Goal: Navigation & Orientation: Find specific page/section

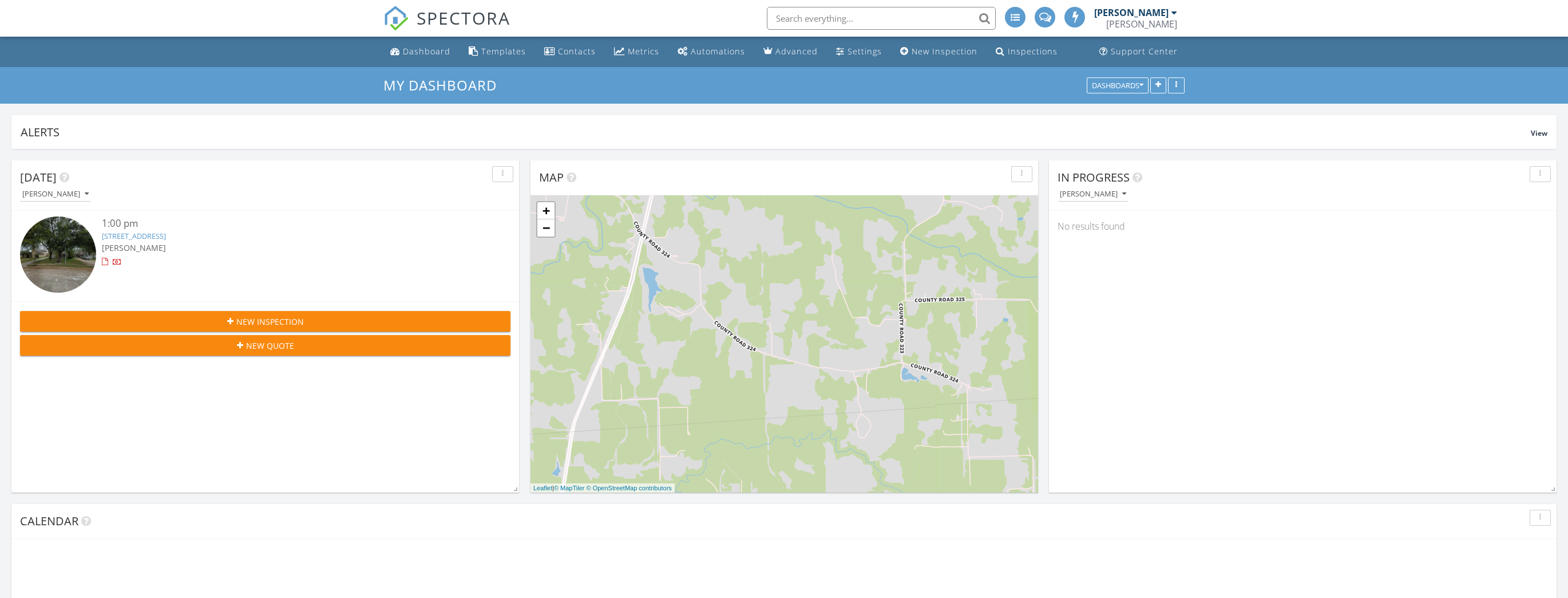
scroll to position [246, 508]
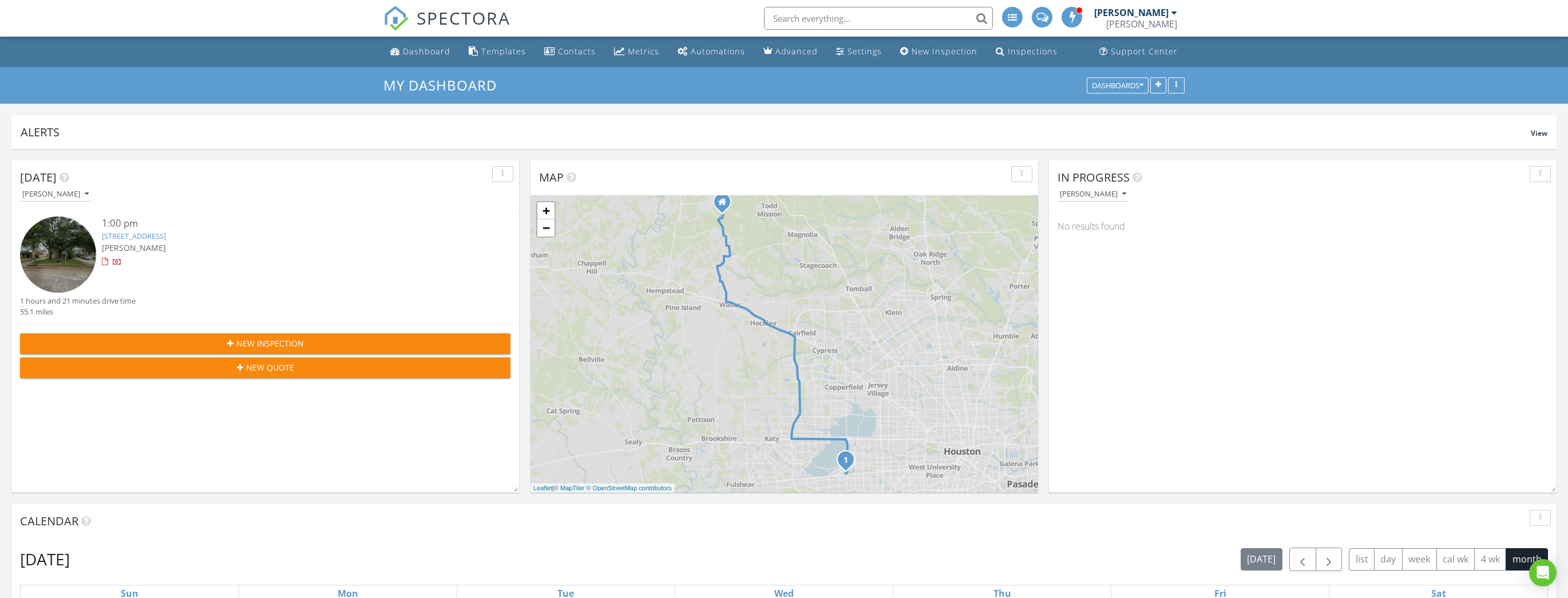
scroll to position [246, 508]
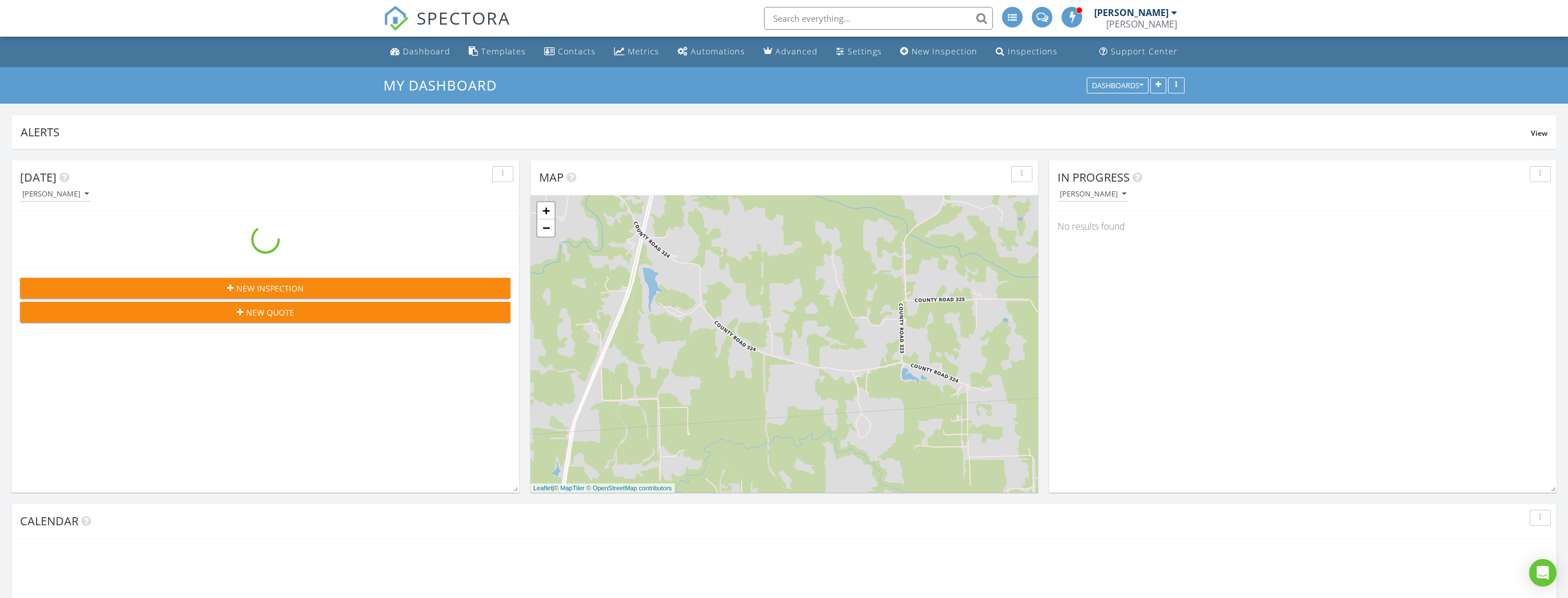
scroll to position [246, 508]
